Goal: Task Accomplishment & Management: Complete application form

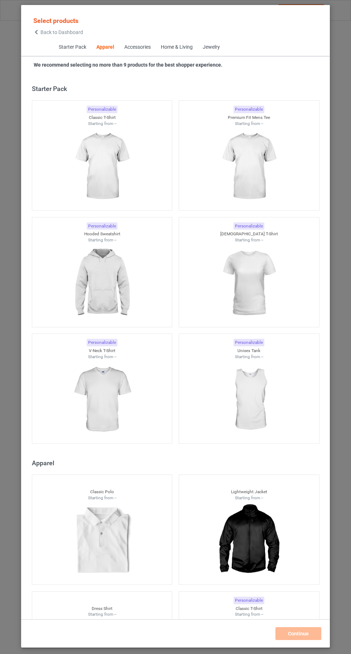
scroll to position [383, 0]
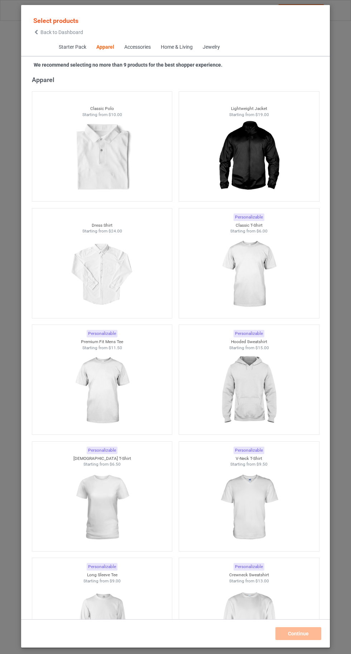
click at [254, 491] on img at bounding box center [249, 507] width 64 height 80
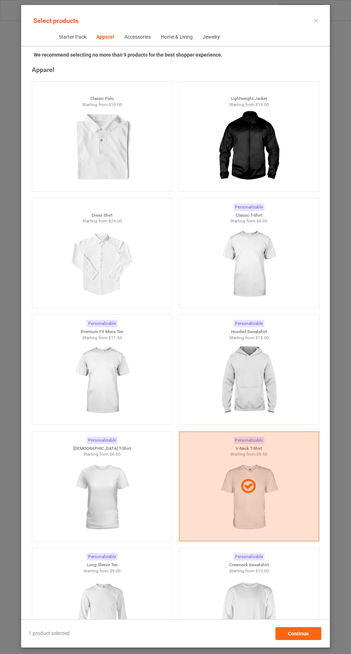
click at [253, 491] on icon at bounding box center [248, 486] width 20 height 17
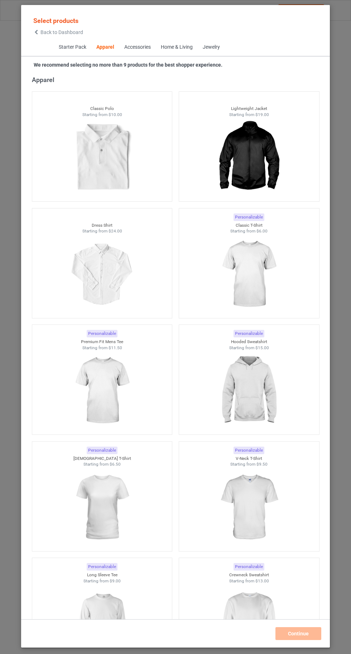
click at [96, 392] on img at bounding box center [102, 391] width 64 height 80
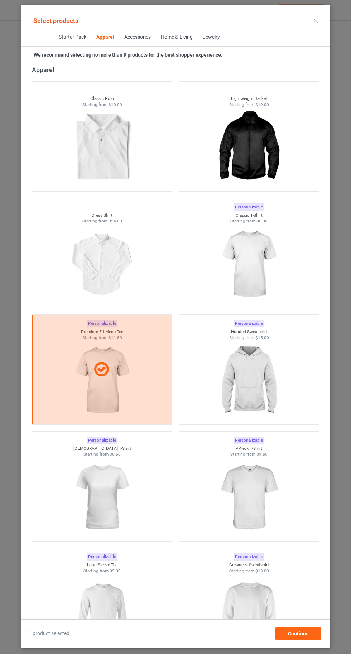
click at [254, 285] on img at bounding box center [249, 264] width 64 height 80
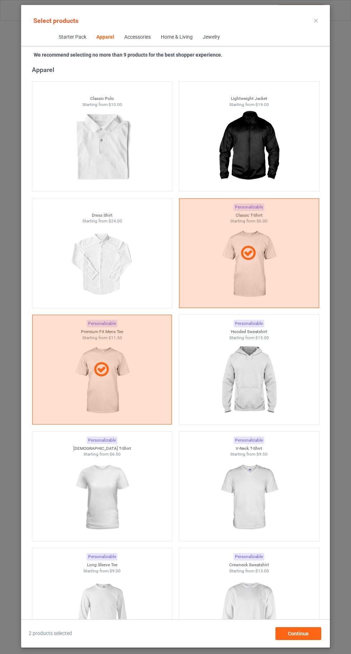
click at [251, 504] on img at bounding box center [249, 497] width 64 height 80
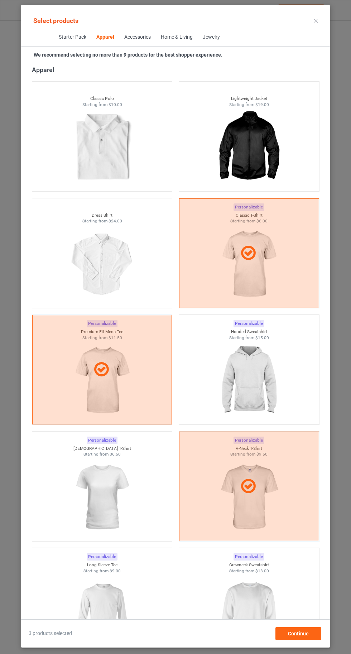
click at [108, 508] on img at bounding box center [102, 497] width 64 height 80
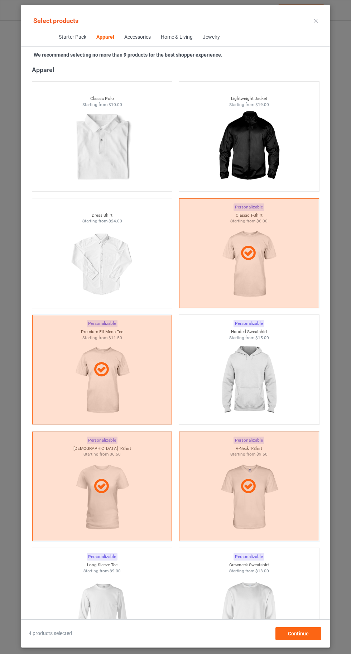
click at [250, 402] on img at bounding box center [249, 381] width 64 height 80
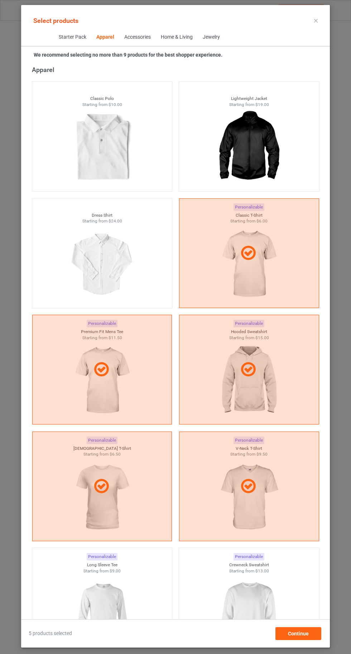
click at [257, 600] on img at bounding box center [249, 614] width 64 height 80
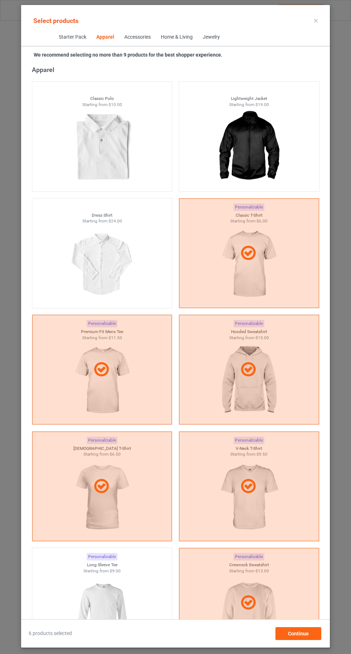
click at [112, 593] on img at bounding box center [102, 614] width 64 height 80
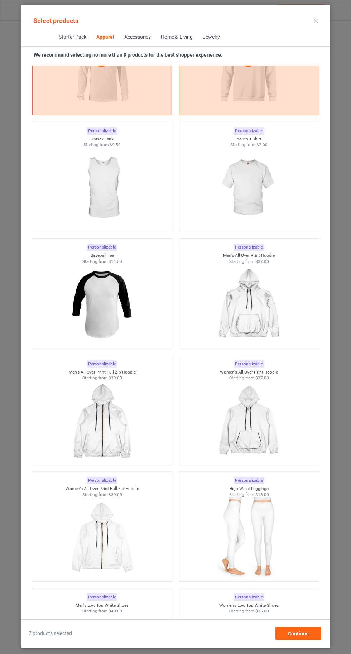
scroll to position [954, 0]
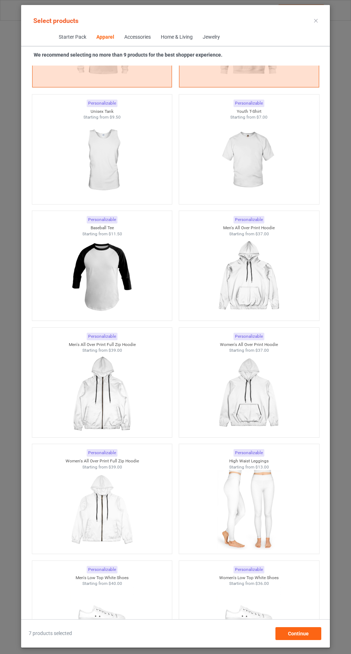
click at [79, 182] on img at bounding box center [102, 160] width 64 height 80
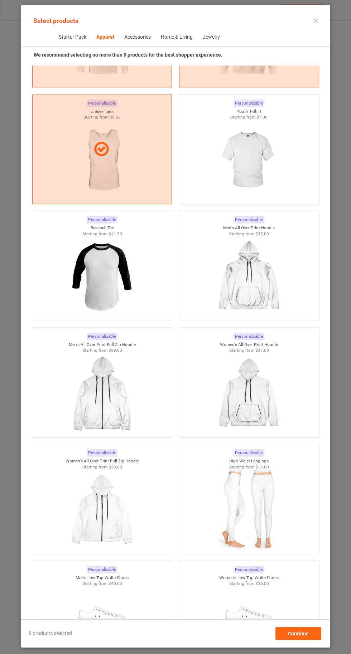
click at [247, 166] on img at bounding box center [249, 160] width 64 height 80
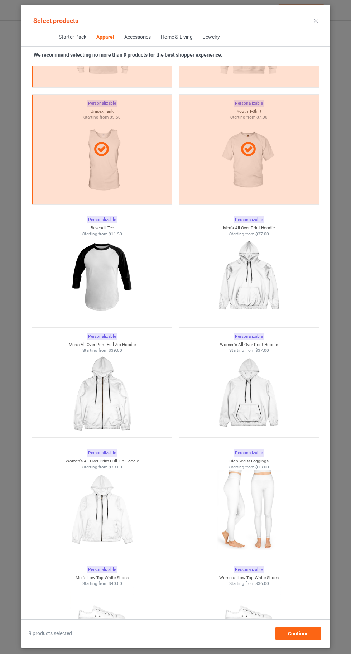
click at [316, 20] on icon at bounding box center [316, 21] width 4 height 4
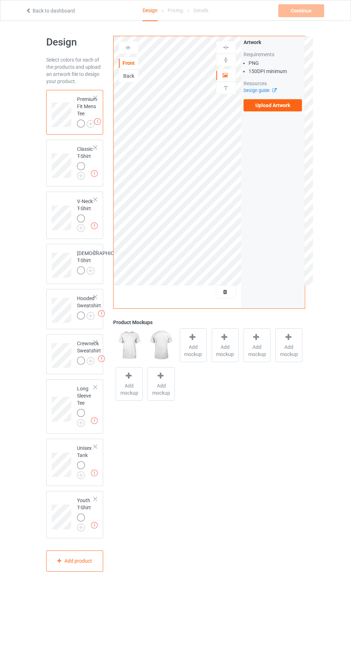
click at [0, 0] on img at bounding box center [0, 0] width 0 height 0
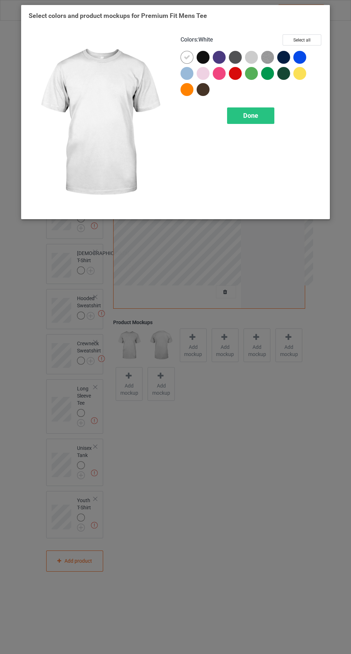
click at [302, 78] on div at bounding box center [299, 73] width 13 height 13
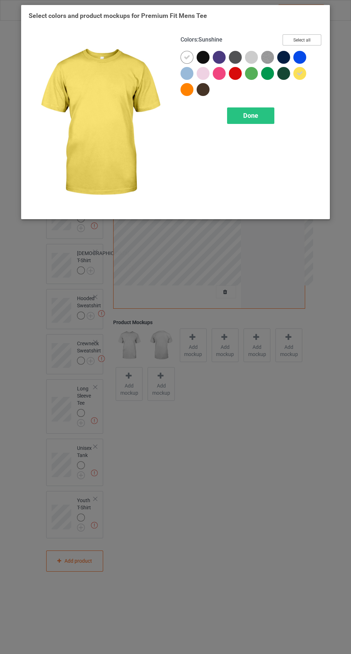
click at [306, 44] on button "Select all" at bounding box center [302, 39] width 39 height 11
click at [183, 57] on div at bounding box center [187, 57] width 13 height 13
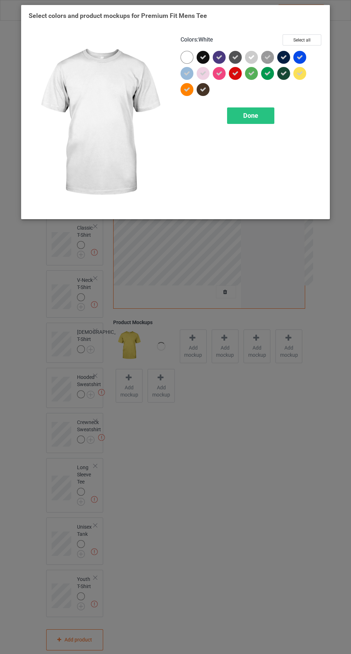
click at [182, 52] on div at bounding box center [189, 59] width 16 height 16
click at [248, 114] on span "Done" at bounding box center [250, 116] width 15 height 8
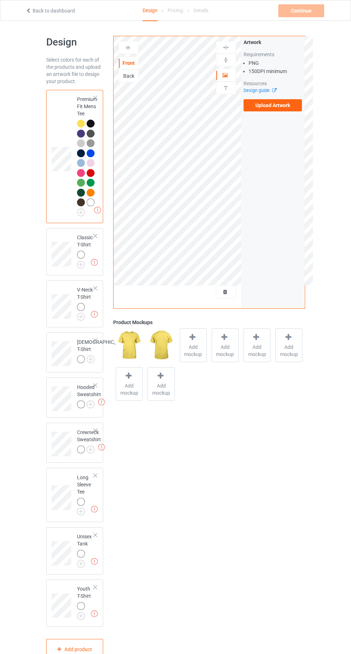
click at [0, 0] on img at bounding box center [0, 0] width 0 height 0
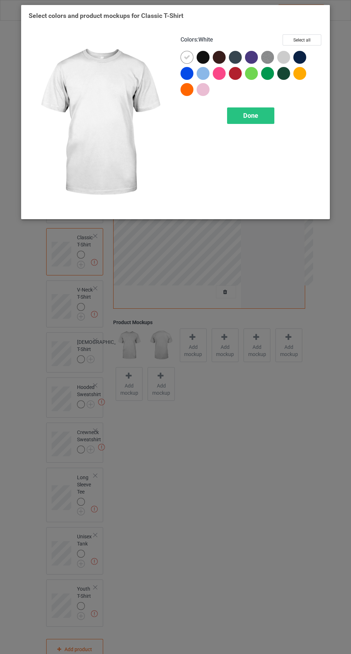
click at [298, 72] on div at bounding box center [299, 73] width 13 height 13
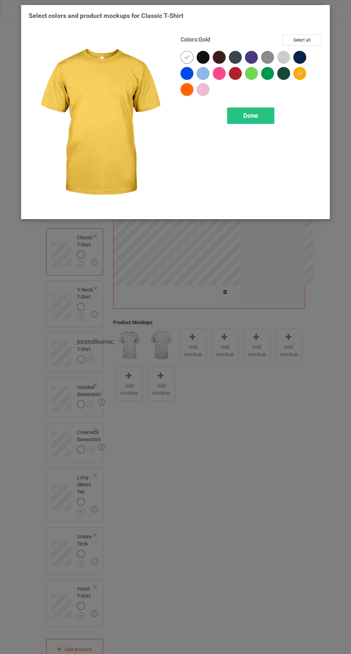
click at [302, 40] on button "Select all" at bounding box center [302, 39] width 39 height 11
click at [186, 56] on icon at bounding box center [187, 57] width 6 height 6
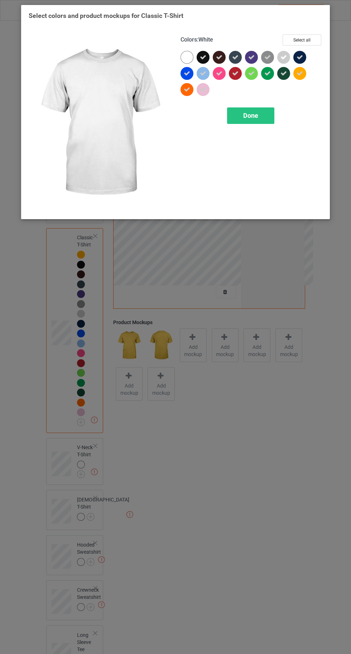
click at [187, 59] on div at bounding box center [187, 57] width 13 height 13
click at [249, 121] on div "Done" at bounding box center [250, 115] width 47 height 16
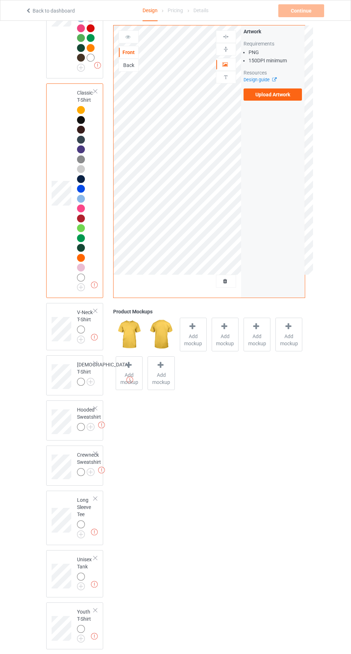
scroll to position [145, 0]
click at [0, 0] on img at bounding box center [0, 0] width 0 height 0
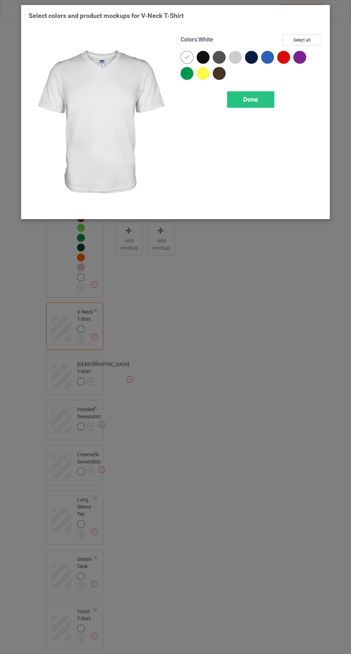
click at [202, 67] on div at bounding box center [203, 73] width 13 height 13
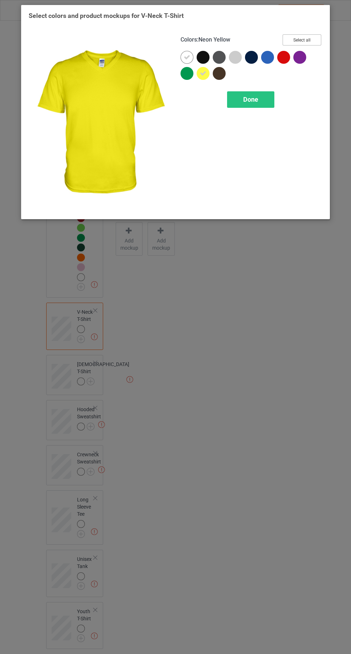
click at [302, 40] on button "Select all" at bounding box center [302, 39] width 39 height 11
click at [182, 58] on div at bounding box center [187, 57] width 13 height 13
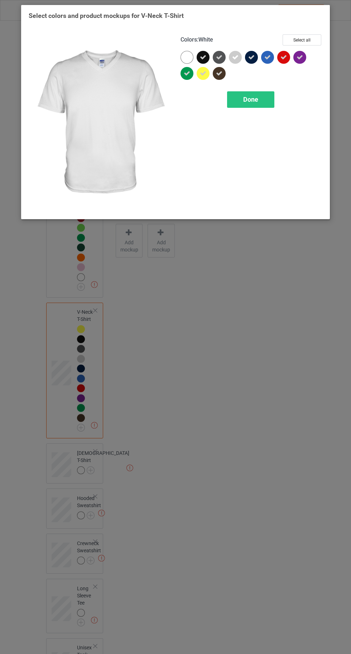
click at [184, 54] on div at bounding box center [187, 57] width 13 height 13
click at [244, 104] on div "Done" at bounding box center [250, 99] width 47 height 16
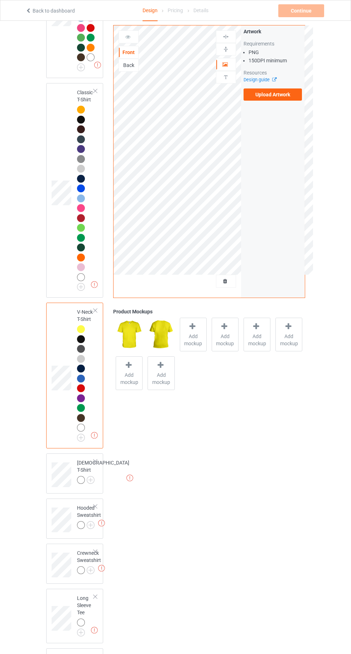
click at [207, 630] on div "Front Back Artwork Upload artwork before adding personalization Artwork Require…" at bounding box center [209, 336] width 202 height 900
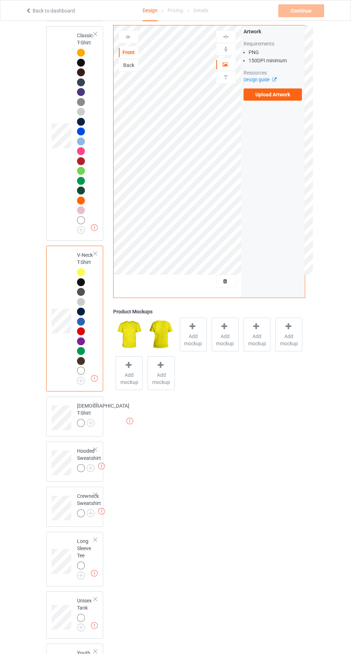
scroll to position [220, 0]
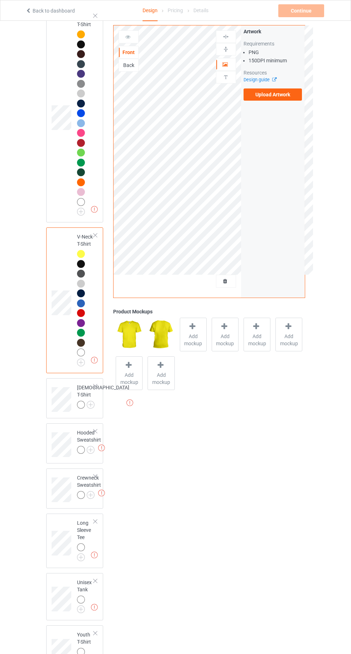
click at [0, 0] on img at bounding box center [0, 0] width 0 height 0
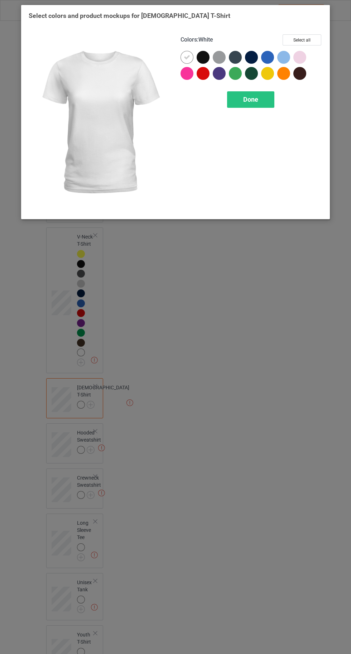
click at [264, 73] on div at bounding box center [267, 73] width 13 height 13
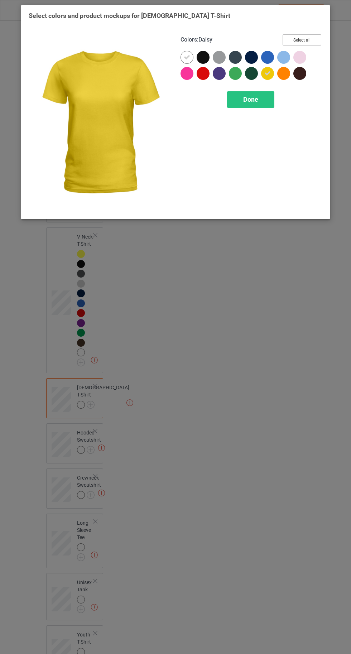
click at [301, 38] on button "Select all" at bounding box center [302, 39] width 39 height 11
click at [187, 57] on icon at bounding box center [187, 57] width 6 height 6
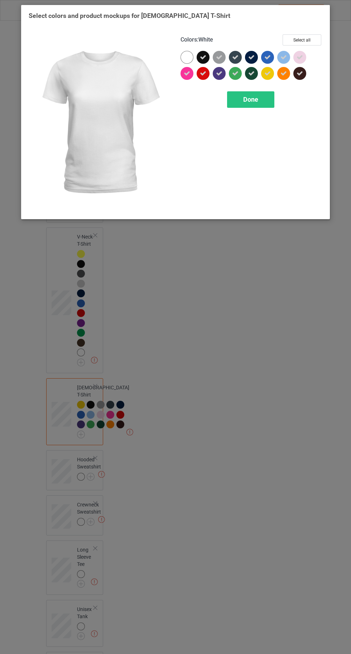
click at [190, 58] on div at bounding box center [187, 57] width 13 height 13
click at [239, 105] on div "Done" at bounding box center [250, 99] width 47 height 16
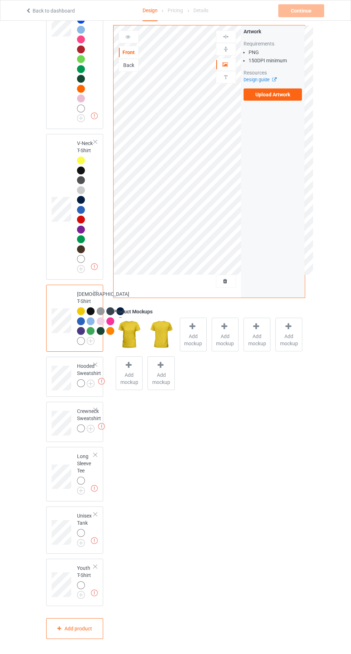
scroll to position [391, 0]
click at [0, 0] on img at bounding box center [0, 0] width 0 height 0
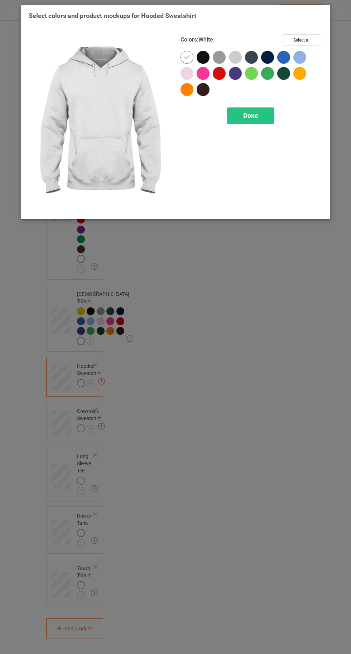
click at [297, 75] on div at bounding box center [299, 73] width 13 height 13
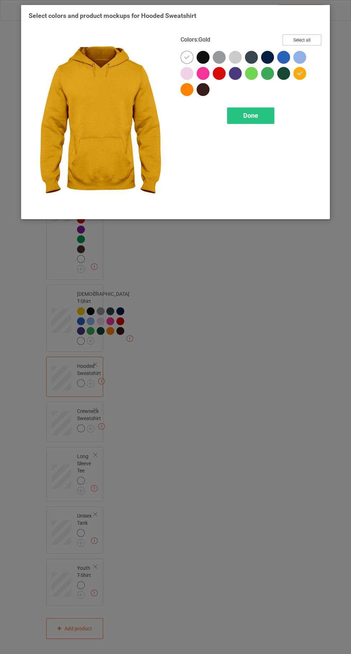
click at [294, 39] on button "Select all" at bounding box center [302, 39] width 39 height 11
click at [182, 57] on div at bounding box center [187, 57] width 13 height 13
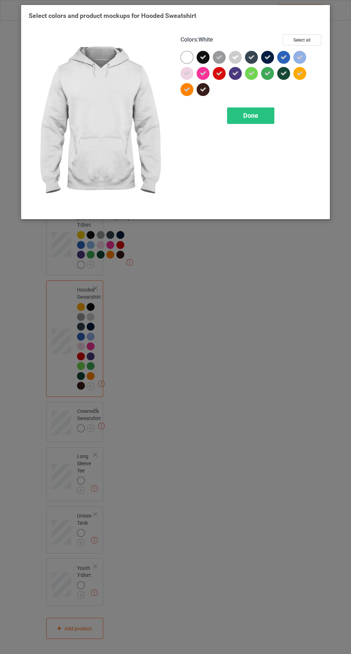
click at [184, 57] on div at bounding box center [187, 57] width 13 height 13
click at [251, 121] on div "Done" at bounding box center [250, 115] width 47 height 16
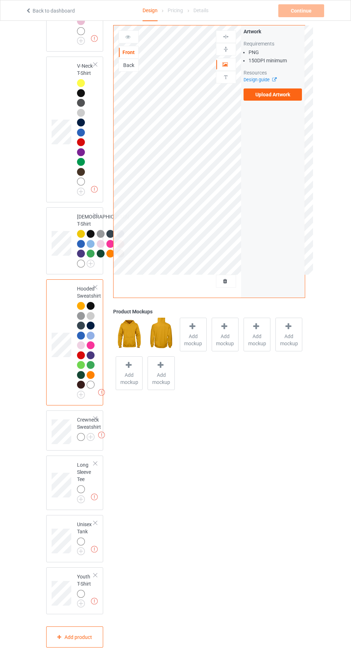
scroll to position [477, 0]
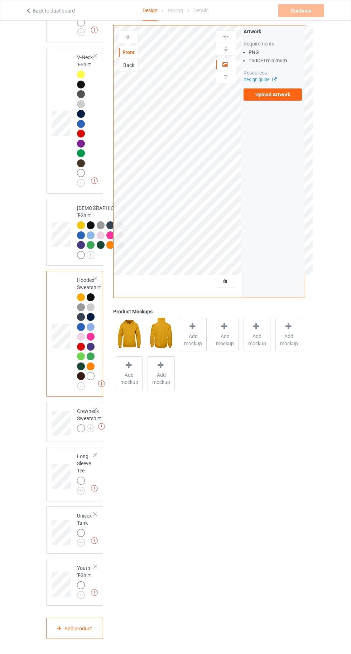
click at [0, 0] on img at bounding box center [0, 0] width 0 height 0
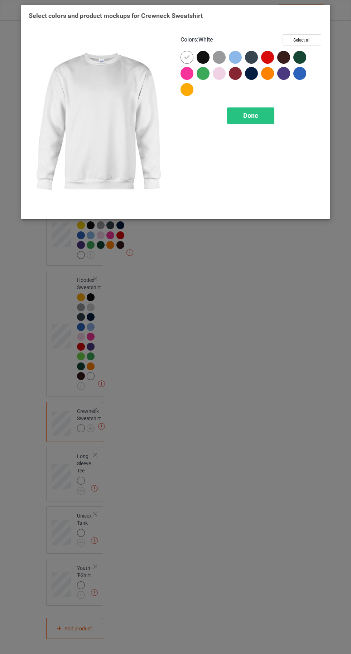
click at [182, 90] on div at bounding box center [187, 89] width 13 height 13
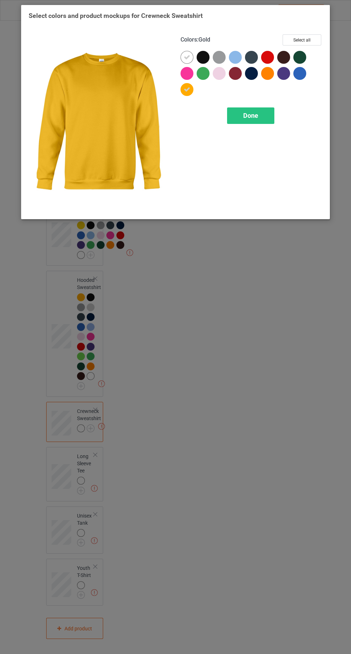
click at [306, 40] on button "Select all" at bounding box center [302, 39] width 39 height 11
click at [182, 58] on div at bounding box center [187, 57] width 13 height 13
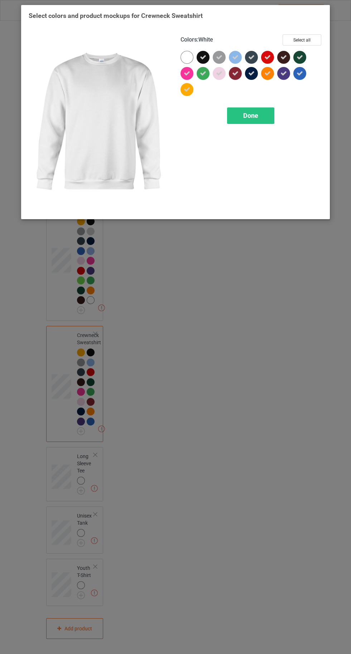
click at [182, 58] on div at bounding box center [187, 57] width 13 height 13
click at [253, 120] on div "Done" at bounding box center [250, 115] width 47 height 16
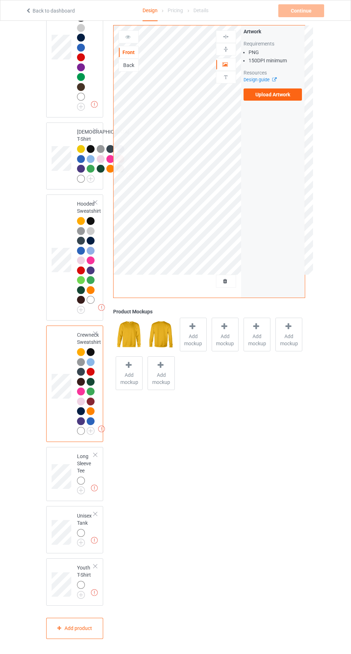
scroll to position [553, 0]
click at [0, 0] on img at bounding box center [0, 0] width 0 height 0
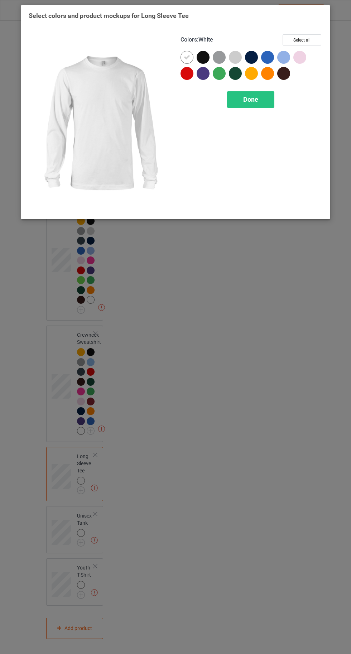
click at [249, 74] on div at bounding box center [251, 73] width 13 height 13
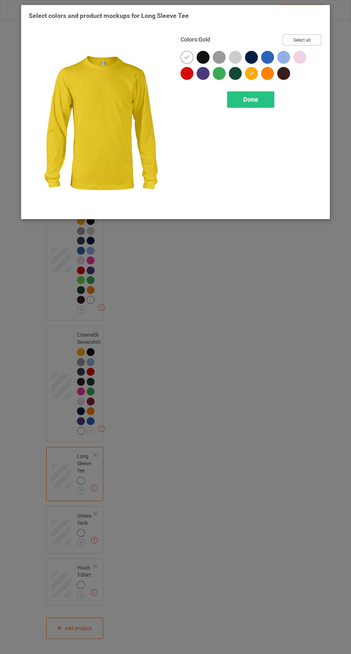
click at [307, 38] on button "Select all" at bounding box center [302, 39] width 39 height 11
click at [187, 54] on icon at bounding box center [187, 57] width 6 height 6
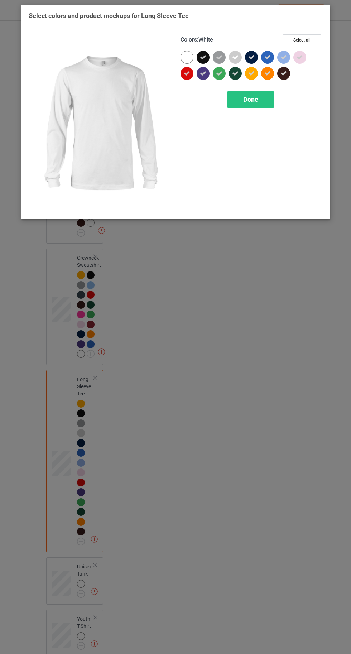
click at [181, 62] on div at bounding box center [189, 59] width 16 height 16
click at [241, 105] on div "Done" at bounding box center [250, 99] width 47 height 16
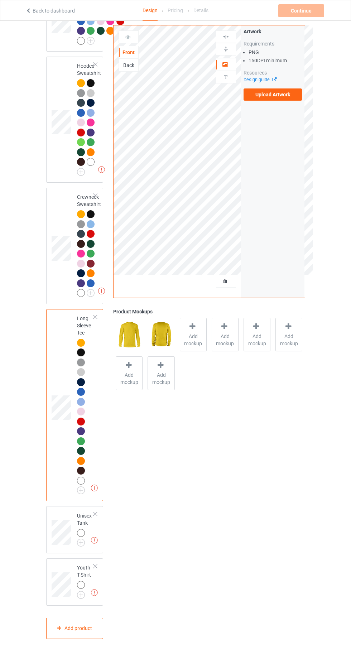
scroll to position [691, 0]
click at [0, 0] on img at bounding box center [0, 0] width 0 height 0
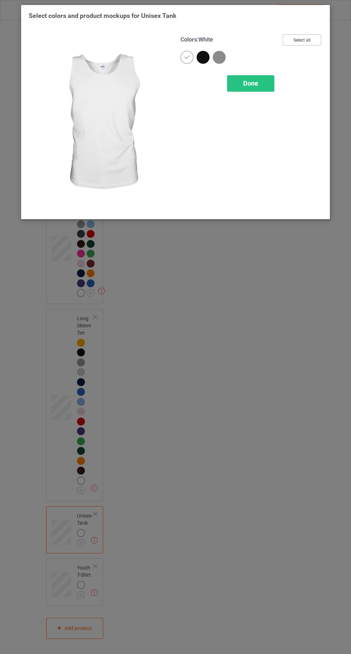
click at [307, 35] on button "Select all" at bounding box center [302, 39] width 39 height 11
click at [235, 85] on div "Done" at bounding box center [250, 83] width 47 height 16
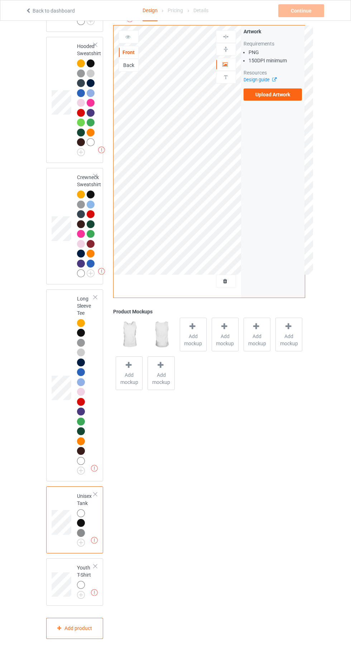
click at [0, 0] on img at bounding box center [0, 0] width 0 height 0
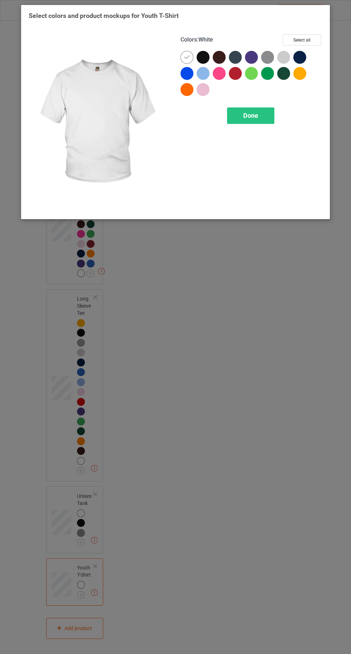
click at [303, 77] on div at bounding box center [299, 73] width 13 height 13
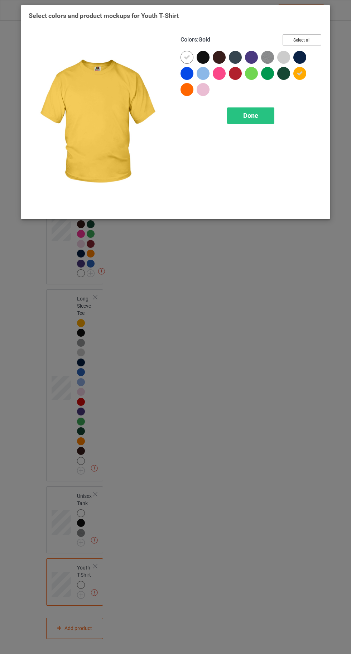
click at [302, 39] on button "Select all" at bounding box center [302, 39] width 39 height 11
click at [187, 57] on icon at bounding box center [187, 57] width 6 height 6
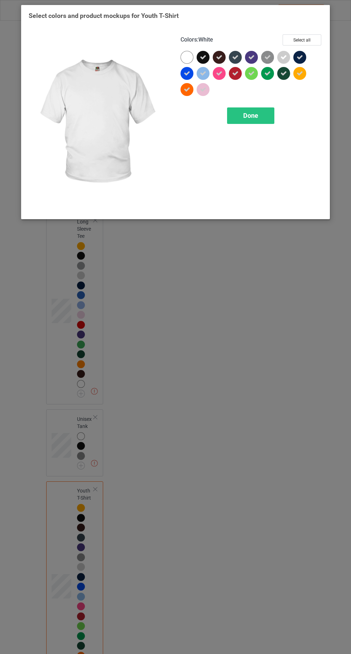
click at [182, 52] on div at bounding box center [189, 59] width 16 height 16
click at [249, 117] on span "Done" at bounding box center [250, 116] width 15 height 8
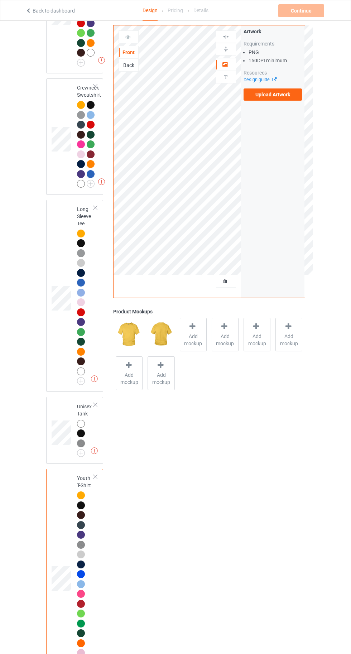
scroll to position [761, 0]
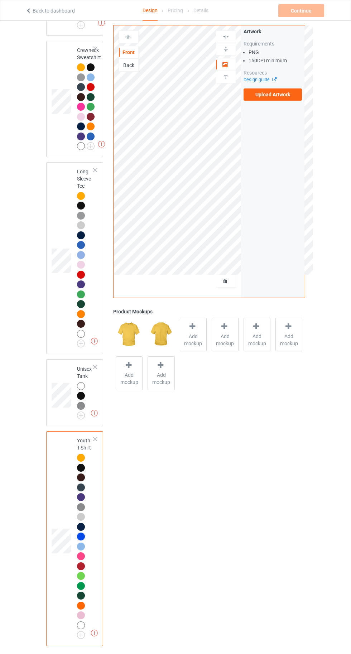
click at [271, 97] on label "Upload Artwork" at bounding box center [273, 94] width 59 height 12
click at [0, 0] on input "Upload Artwork" at bounding box center [0, 0] width 0 height 0
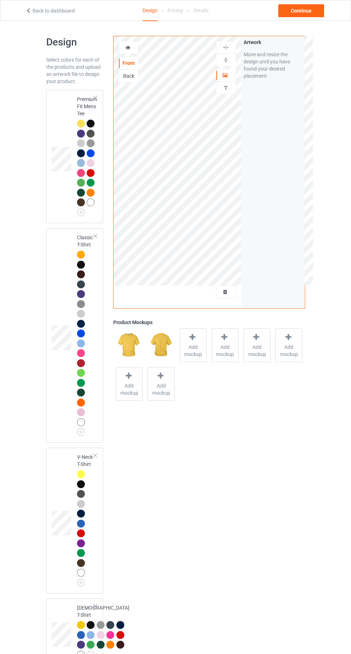
click at [78, 123] on div at bounding box center [81, 124] width 8 height 8
click at [192, 354] on span "Add mockup" at bounding box center [193, 351] width 26 height 14
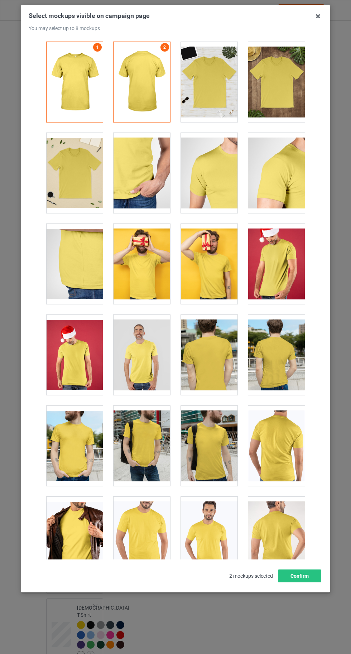
click at [206, 96] on div at bounding box center [209, 82] width 57 height 80
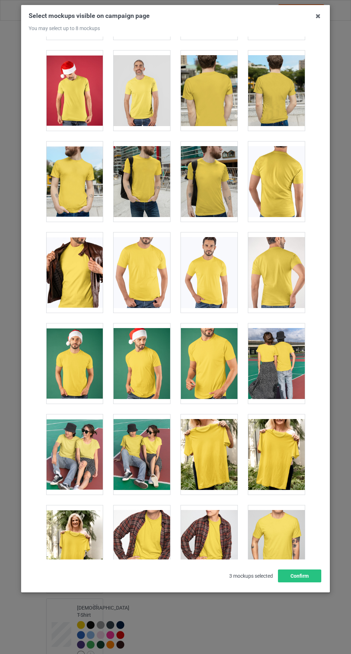
scroll to position [274, 0]
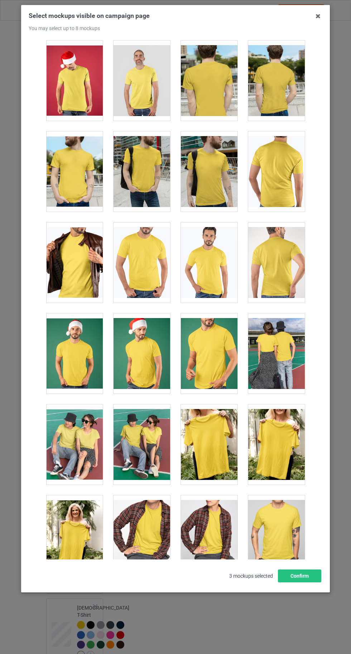
click at [318, 19] on icon at bounding box center [317, 15] width 11 height 11
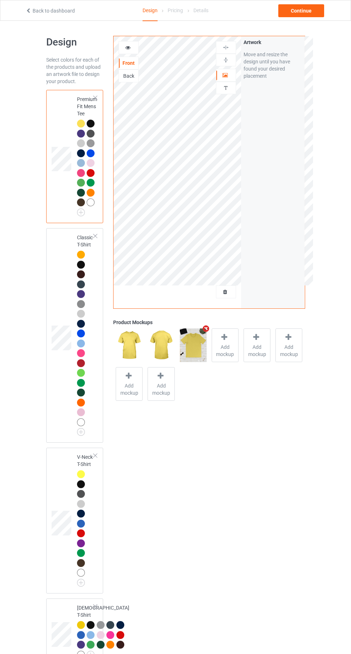
click at [228, 346] on span "Add mockup" at bounding box center [225, 351] width 26 height 14
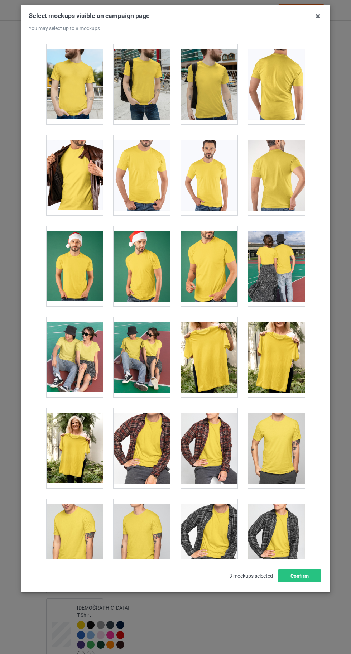
scroll to position [0, 0]
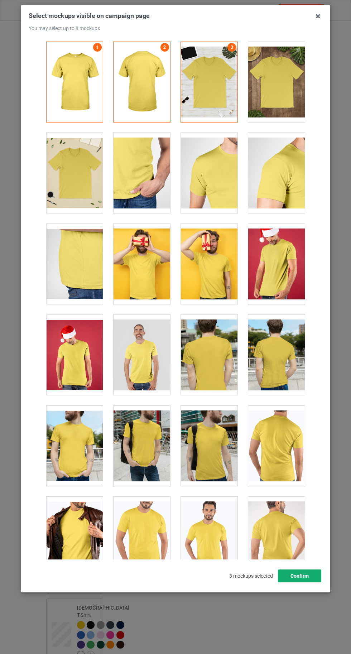
click at [310, 582] on button "Confirm" at bounding box center [299, 576] width 43 height 13
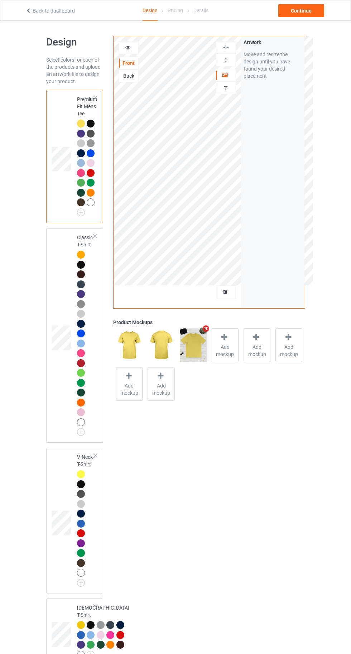
click at [225, 348] on span "Add mockup" at bounding box center [225, 351] width 26 height 14
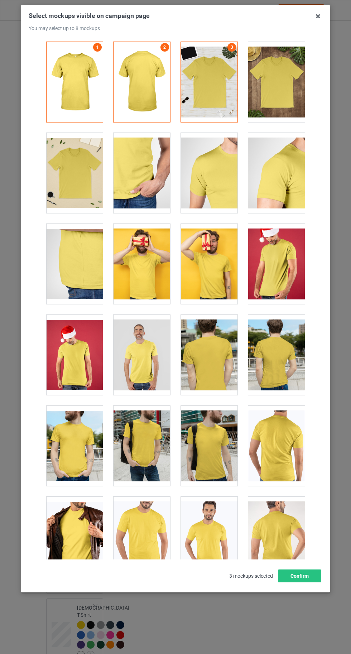
click at [65, 183] on div at bounding box center [74, 173] width 57 height 80
click at [306, 582] on button "Confirm" at bounding box center [299, 576] width 43 height 13
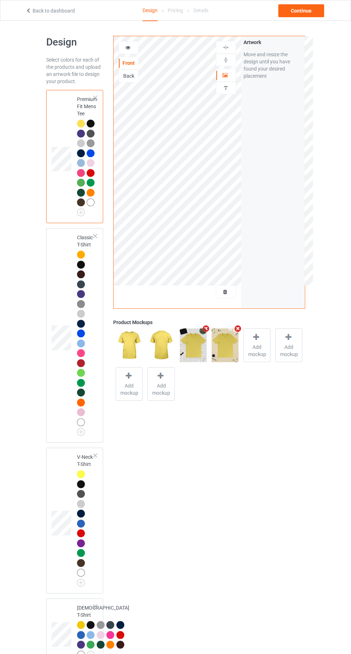
click at [128, 46] on icon at bounding box center [128, 46] width 6 height 5
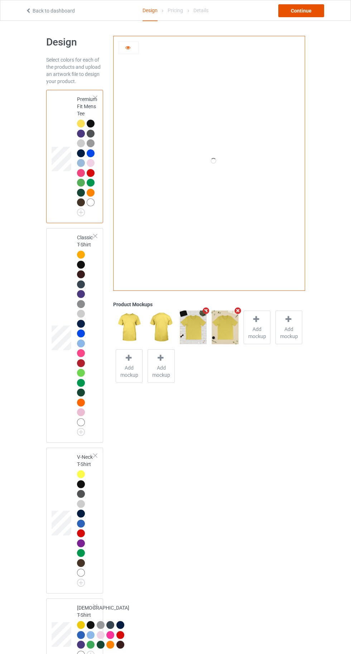
click at [307, 10] on div "Continue" at bounding box center [301, 10] width 46 height 13
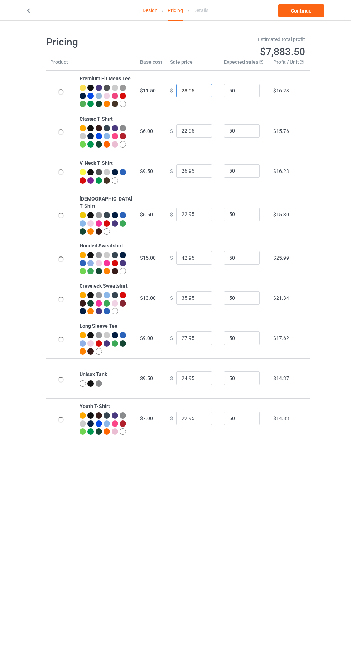
click at [181, 97] on input "28.95" at bounding box center [194, 91] width 36 height 14
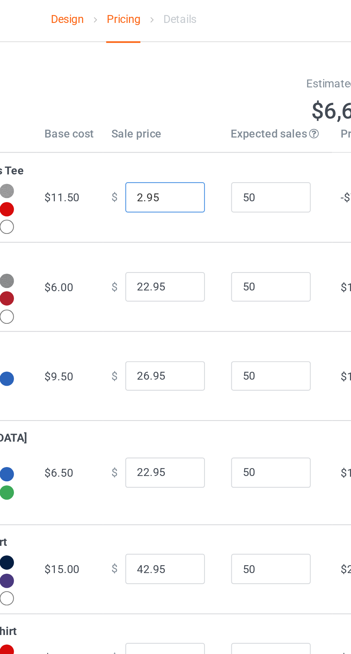
type input "20.95"
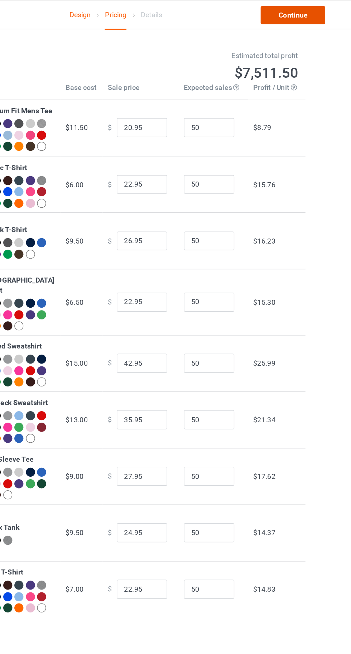
click at [302, 11] on link "Continue" at bounding box center [301, 10] width 46 height 13
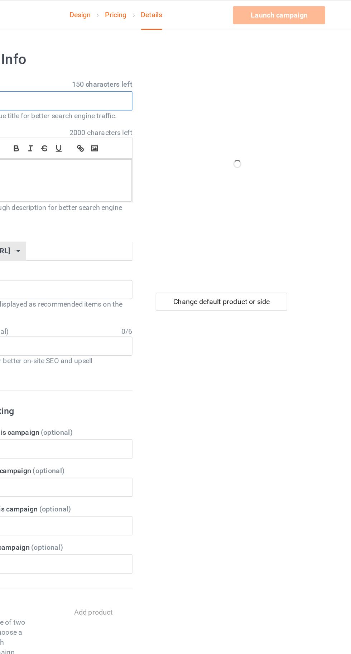
click at [97, 72] on input "text" at bounding box center [116, 72] width 141 height 14
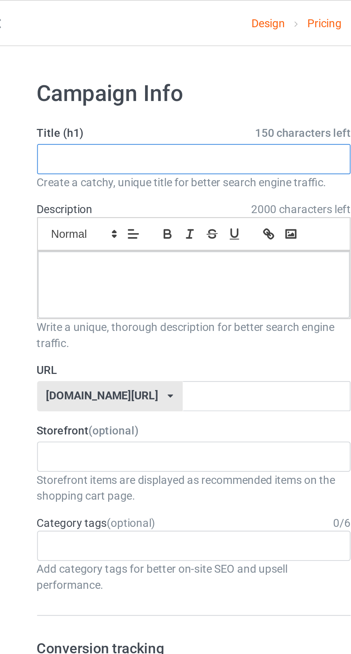
click at [73, 71] on input "text" at bounding box center [116, 72] width 141 height 14
paste input "I Took Down THE TOWERS Devour two towering pancake stacks in under 9 minutes an…"
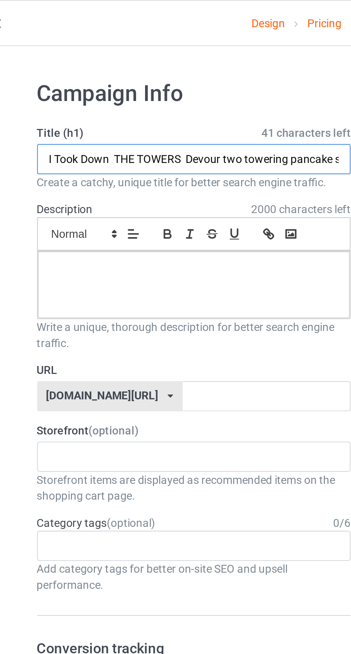
scroll to position [0, 126]
type input "I Took Down THE TOWERS Devour two towering pancake stacks in under 9 minutes an…"
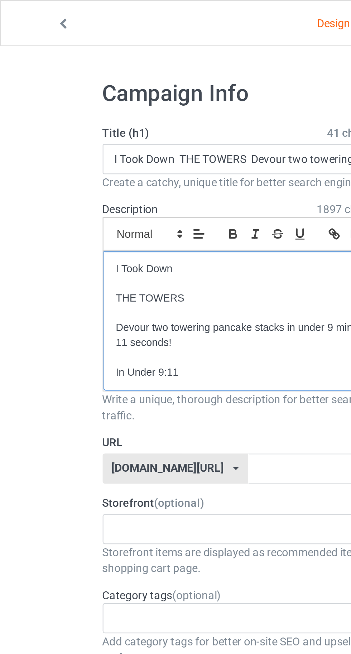
scroll to position [0, 0]
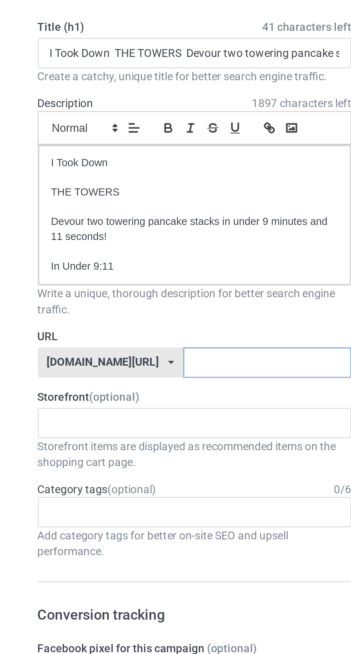
click at [150, 208] on input "text" at bounding box center [150, 211] width 76 height 14
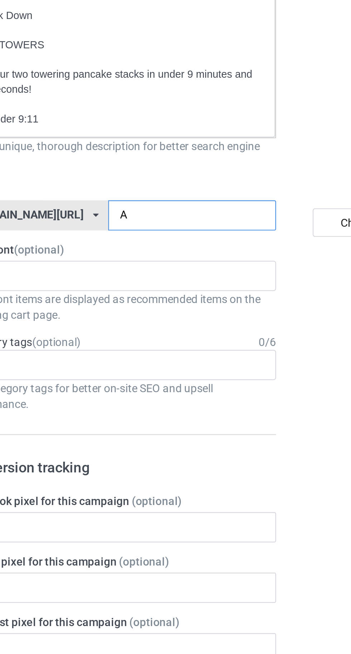
type input "Al"
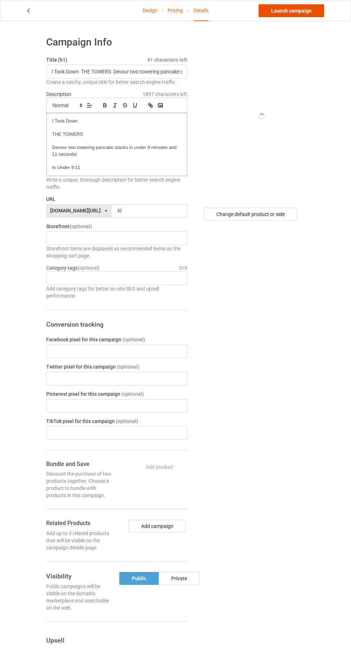
click at [301, 9] on link "Launch campaign" at bounding box center [292, 10] width 66 height 13
